Goal: Transaction & Acquisition: Book appointment/travel/reservation

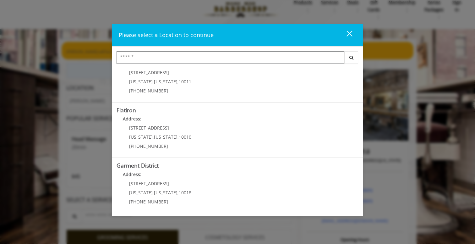
scroll to position [17, 0]
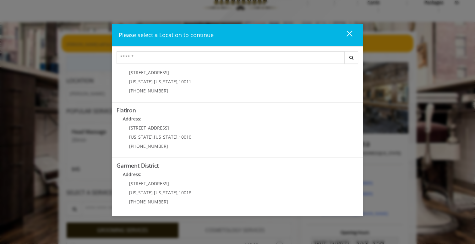
click at [172, 107] on h5 "Flatiron" at bounding box center [237, 110] width 242 height 6
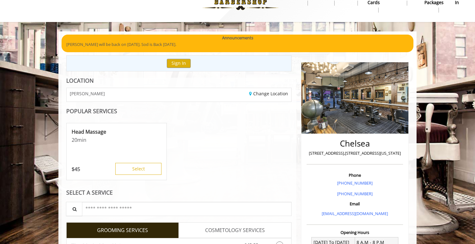
scroll to position [31, 0]
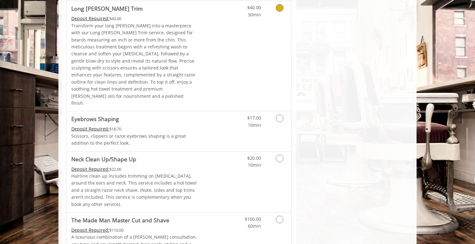
scroll to position [925, 0]
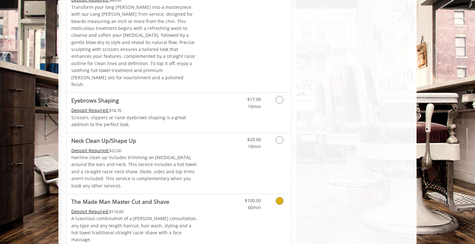
click at [182, 215] on p "A luxurious combination of a [PERSON_NAME] consultation, any type and any lengt…" at bounding box center [134, 229] width 126 height 28
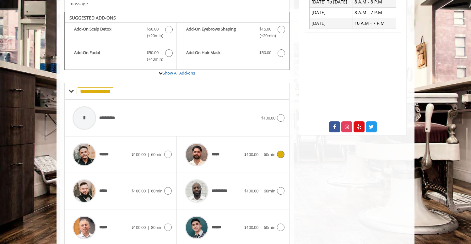
scroll to position [184, 0]
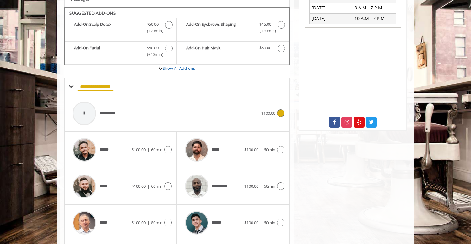
click at [205, 102] on div "**********" at bounding box center [165, 113] width 192 height 30
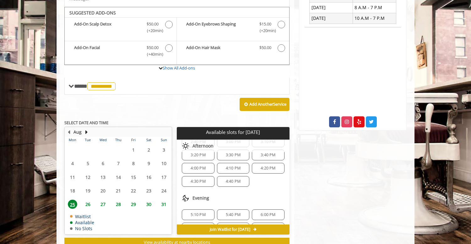
scroll to position [48, 0]
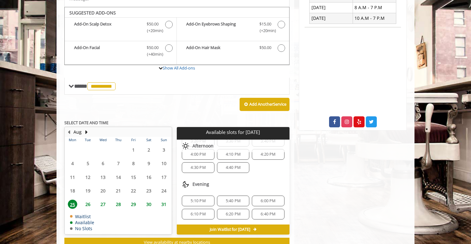
click at [202, 198] on span "5:10 PM" at bounding box center [198, 200] width 15 height 5
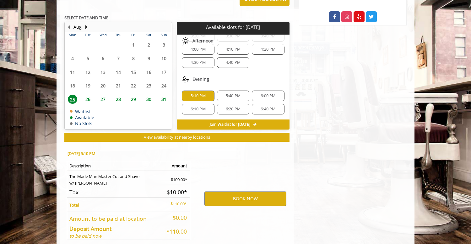
scroll to position [312, 0]
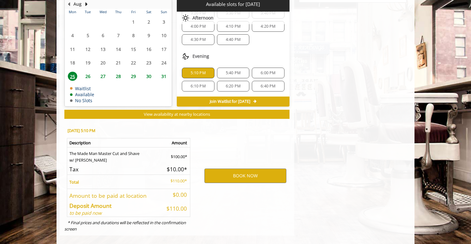
click at [179, 177] on p "$110.00*" at bounding box center [175, 180] width 24 height 7
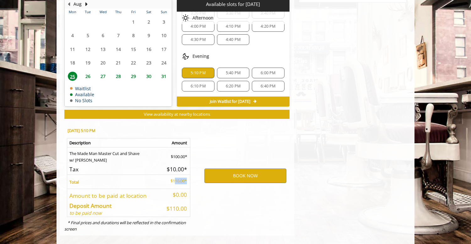
click at [179, 177] on p "$110.00*" at bounding box center [175, 180] width 24 height 7
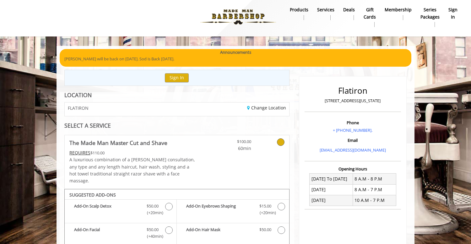
scroll to position [0, 0]
